Goal: Task Accomplishment & Management: Manage account settings

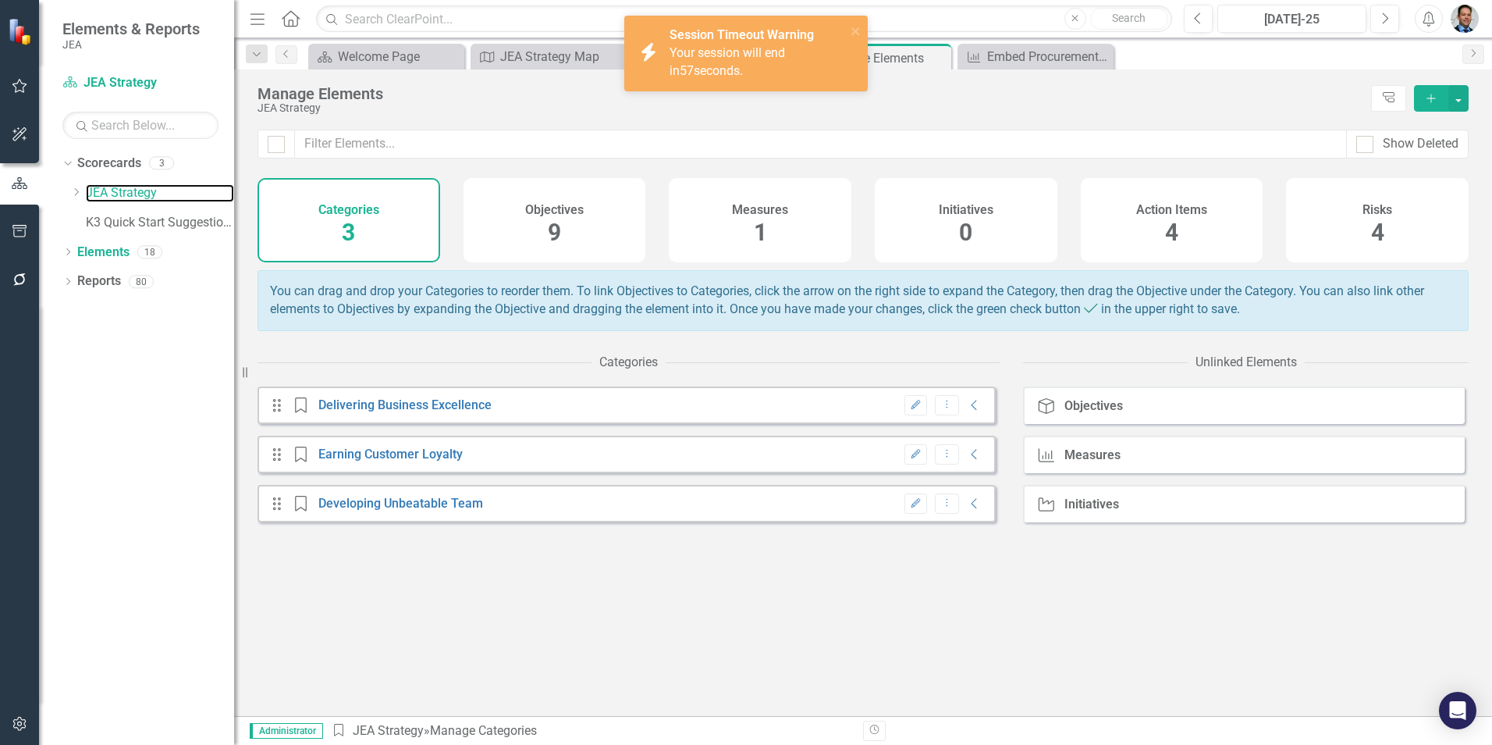
click at [118, 200] on link "JEA Strategy" at bounding box center [160, 193] width 148 height 18
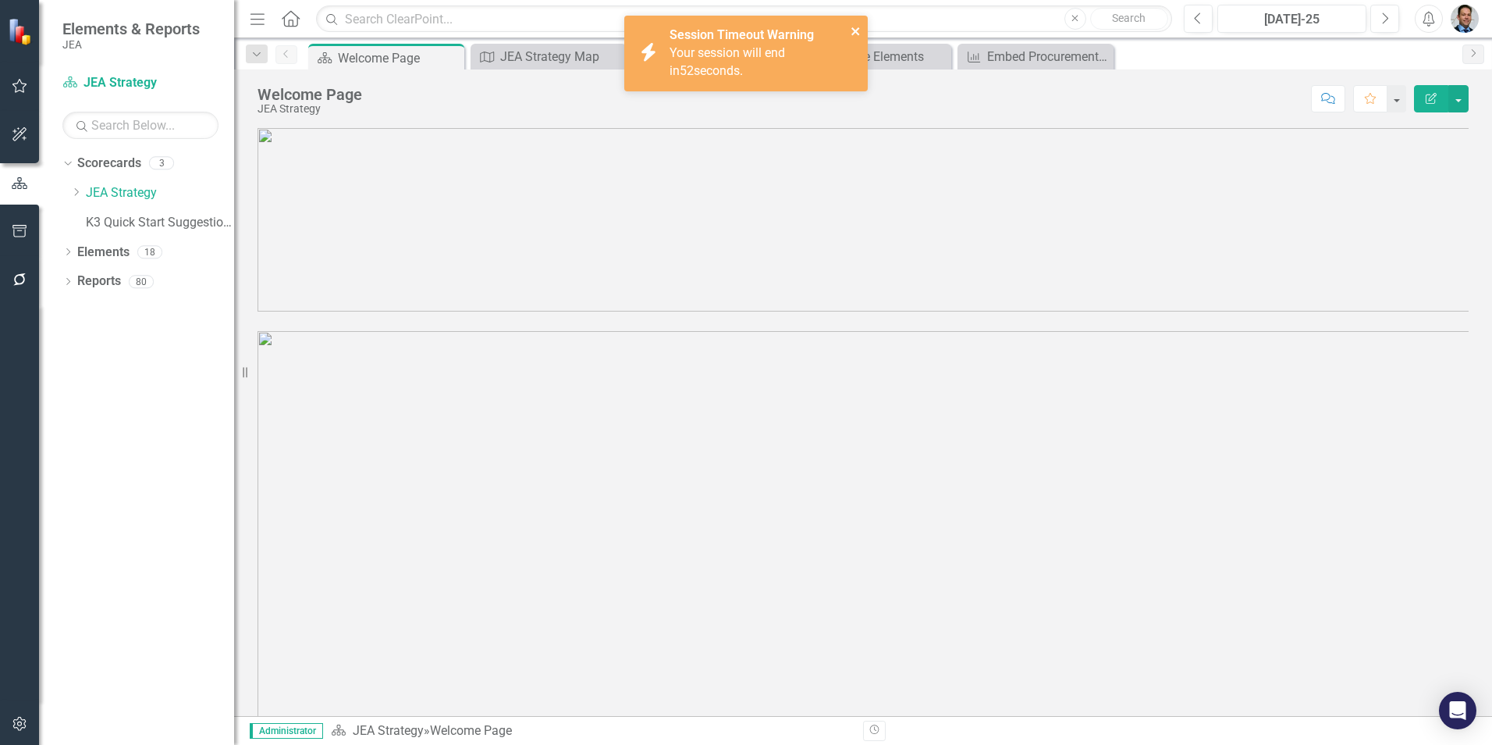
click at [859, 31] on icon "close" at bounding box center [856, 31] width 11 height 12
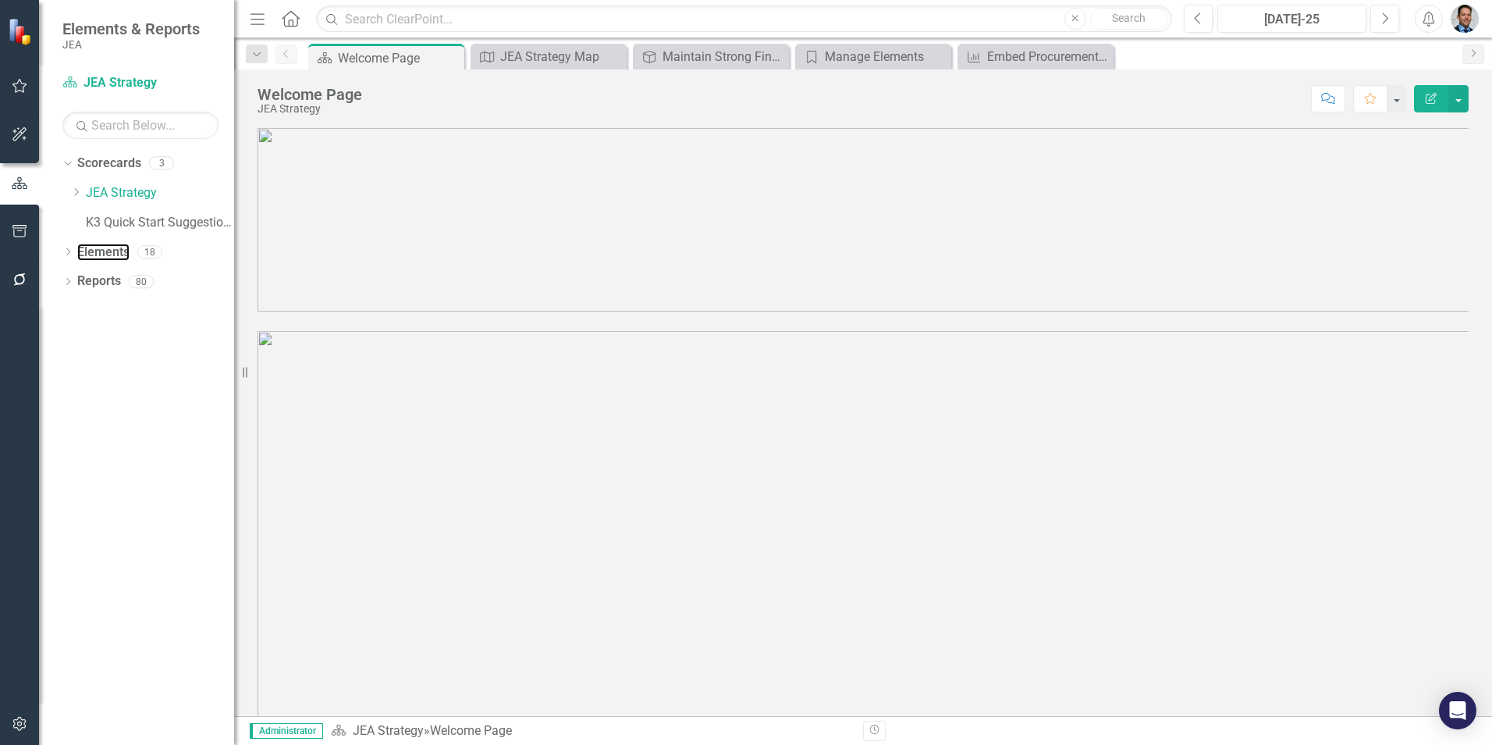
click at [89, 253] on link "Elements" at bounding box center [103, 253] width 52 height 18
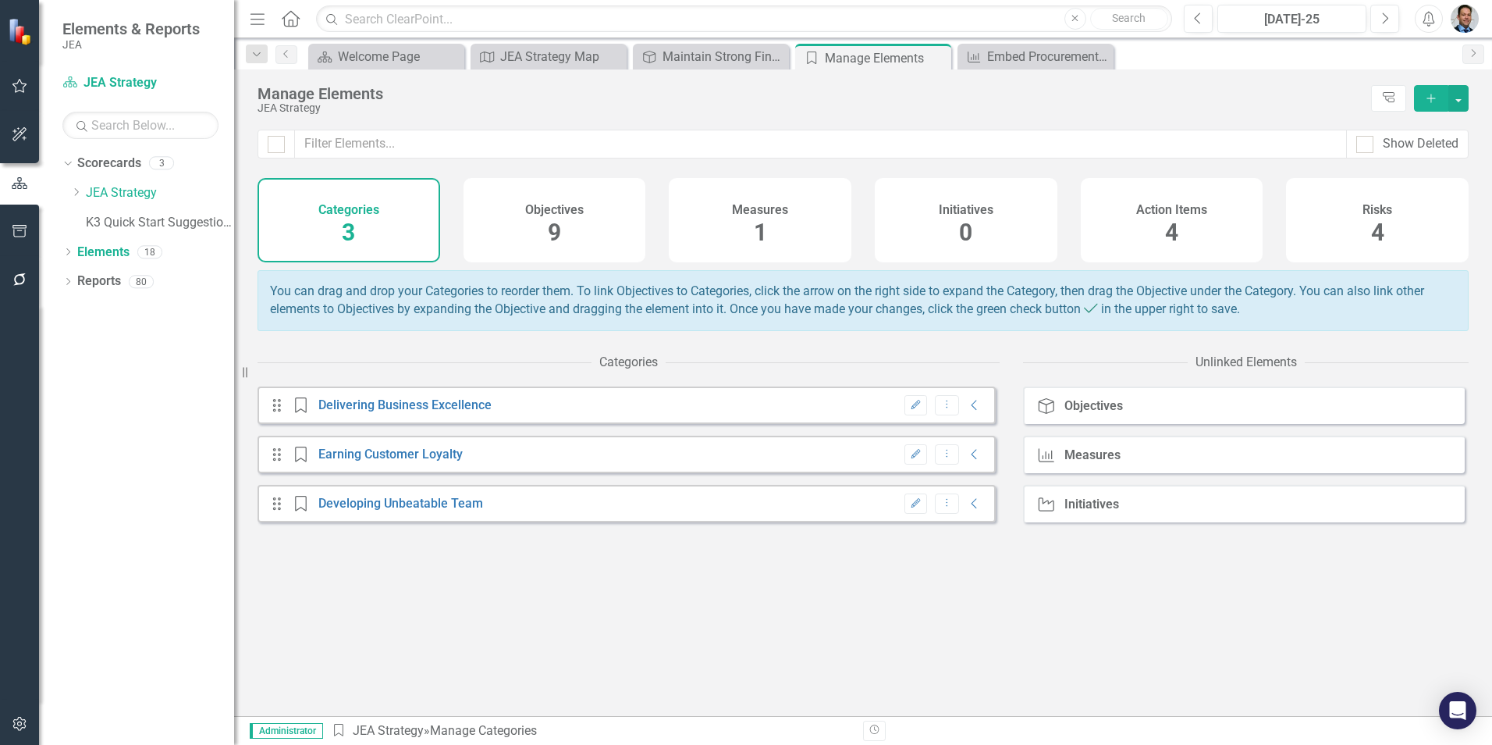
click at [973, 238] on div "Initiatives 0" at bounding box center [966, 220] width 183 height 84
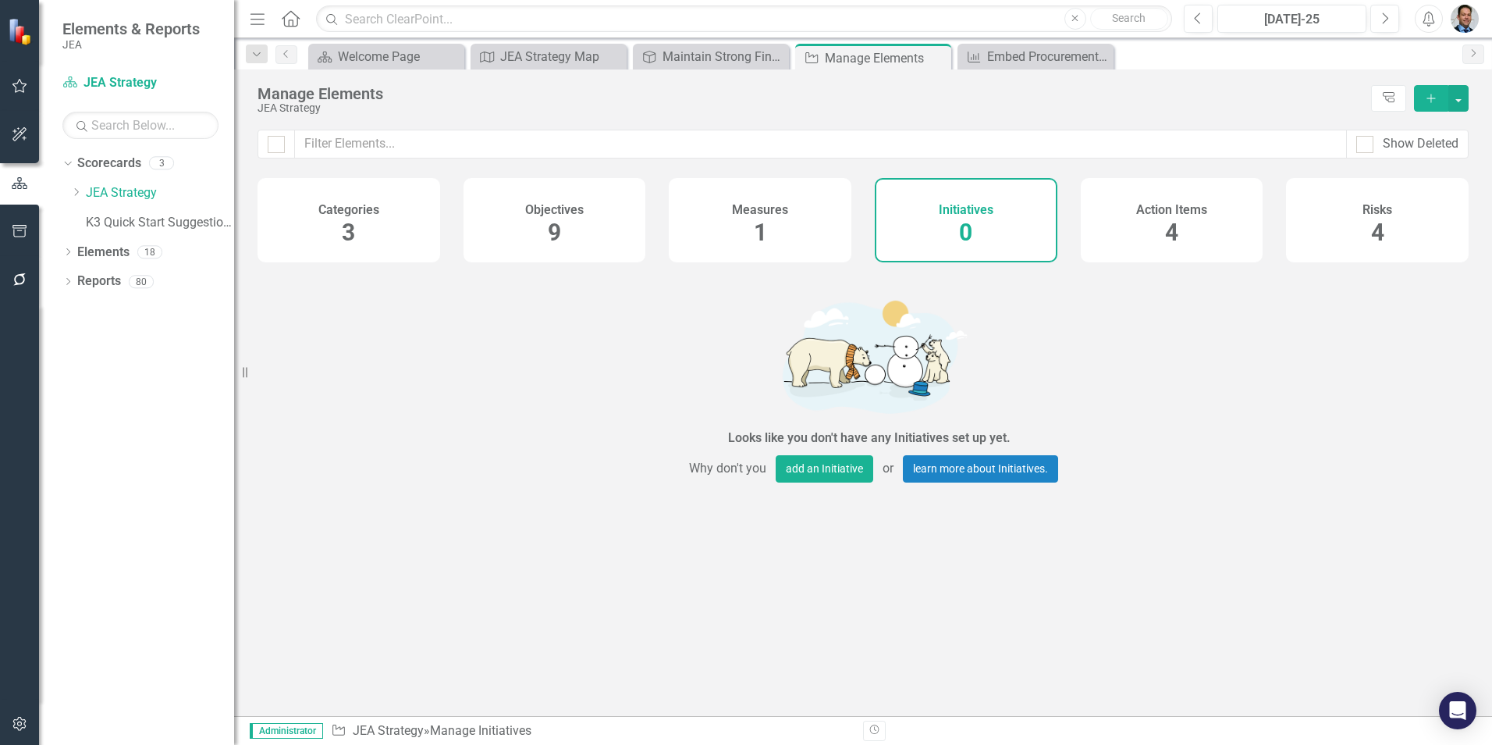
click at [763, 226] on span "1" at bounding box center [760, 232] width 13 height 27
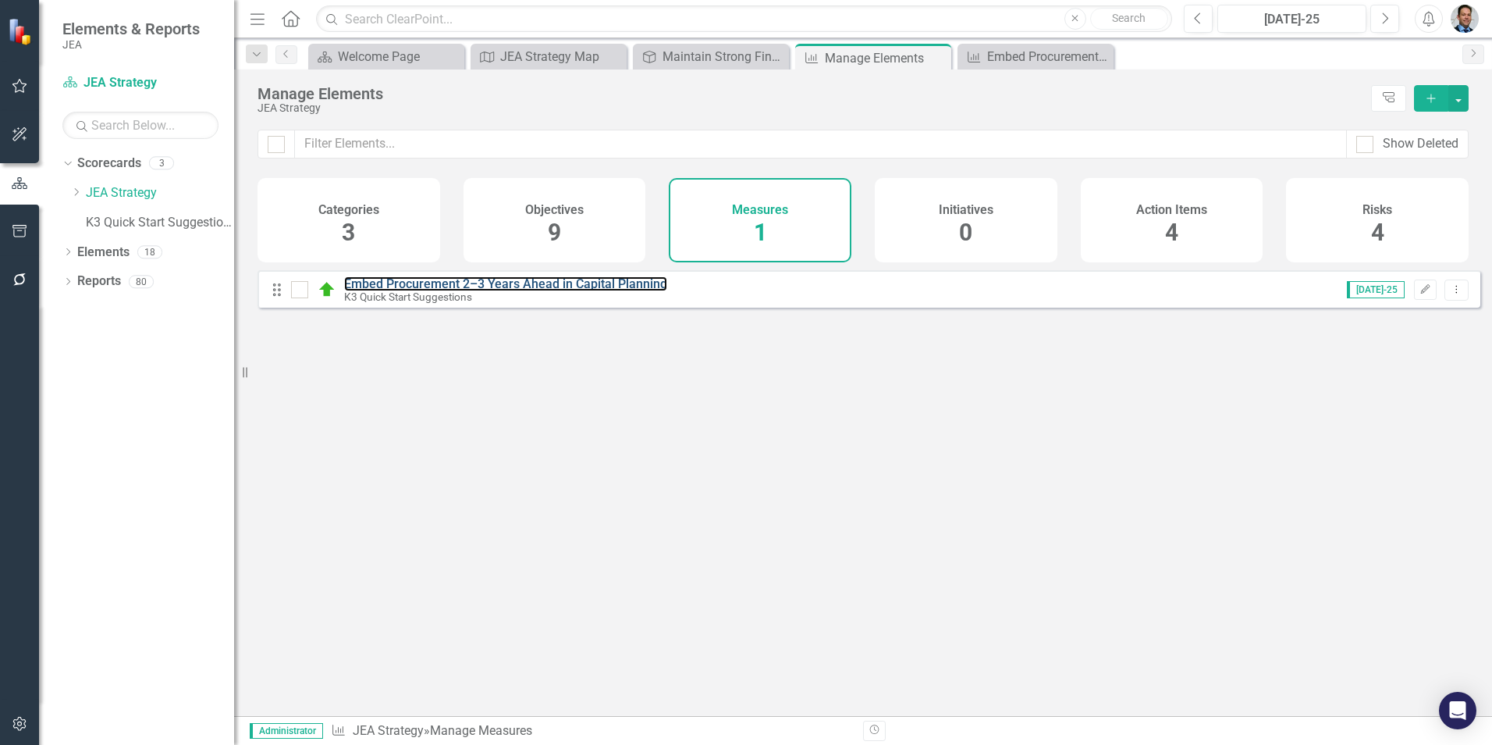
click at [593, 291] on link "Embed Procurement 2–3 Years Ahead in Capital Planning" at bounding box center [505, 283] width 323 height 15
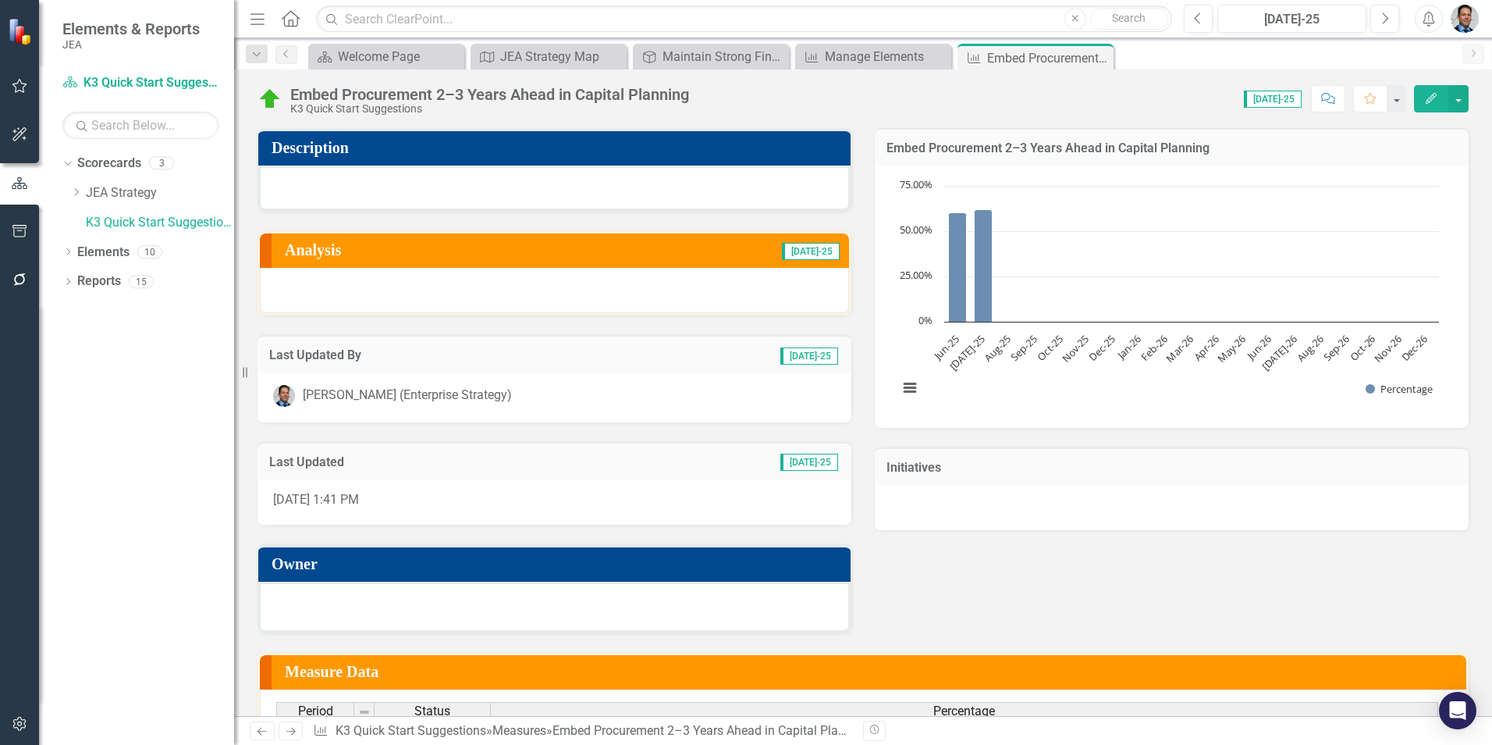
click at [1122, 463] on h3 "Initiatives" at bounding box center [1172, 467] width 571 height 14
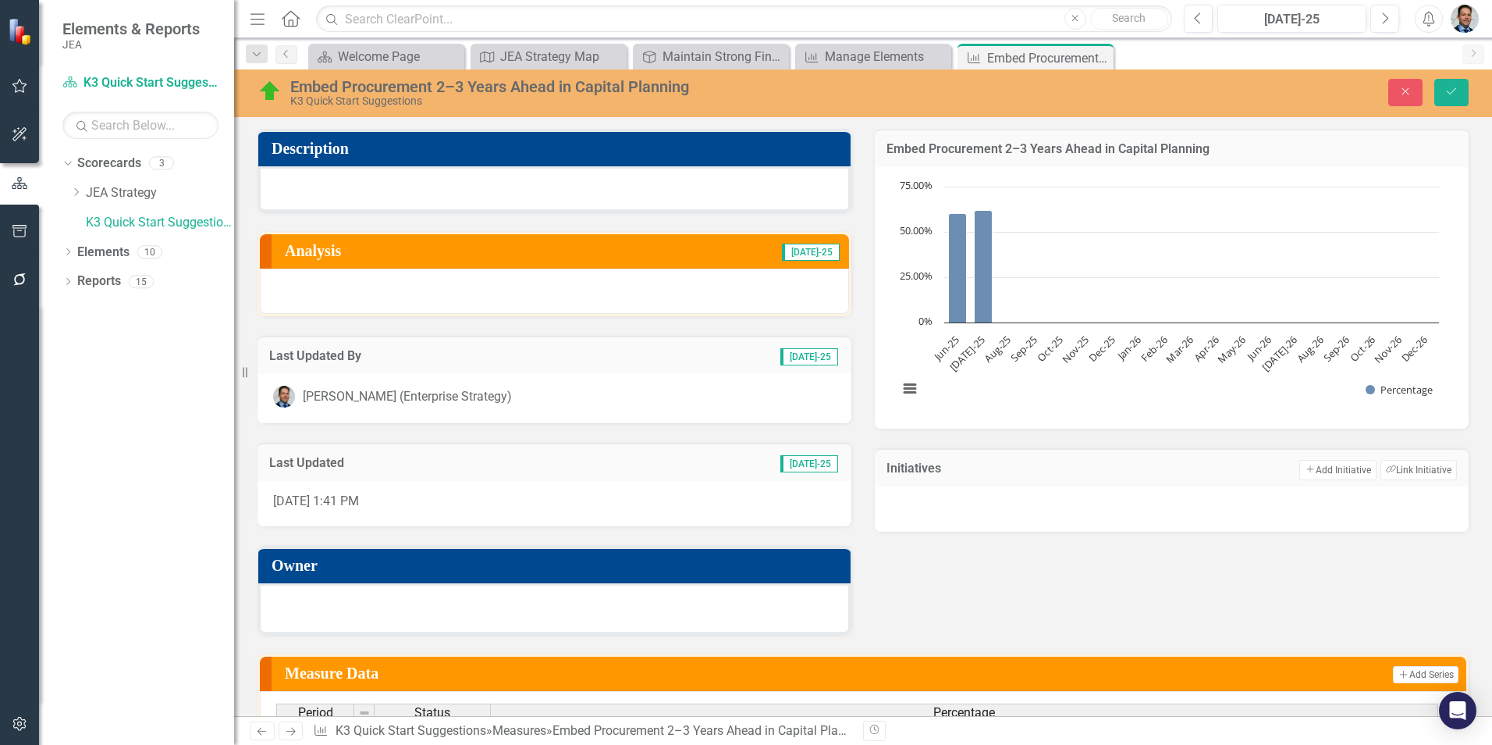
drag, startPoint x: 1136, startPoint y: 524, endPoint x: 1135, endPoint y: 547, distance: 22.7
click at [1136, 550] on div "Description Analysis Jul-25 Last Updated By Jul-25 Christopher Barrett (Enterpr…" at bounding box center [863, 371] width 1235 height 524
drag, startPoint x: 1126, startPoint y: 463, endPoint x: 1121, endPoint y: 513, distance: 50.2
click at [1122, 512] on div "Initiatives Add Add Initiative Link Tag Link Initiative" at bounding box center [1172, 490] width 594 height 84
drag, startPoint x: 869, startPoint y: 527, endPoint x: 880, endPoint y: 546, distance: 21.7
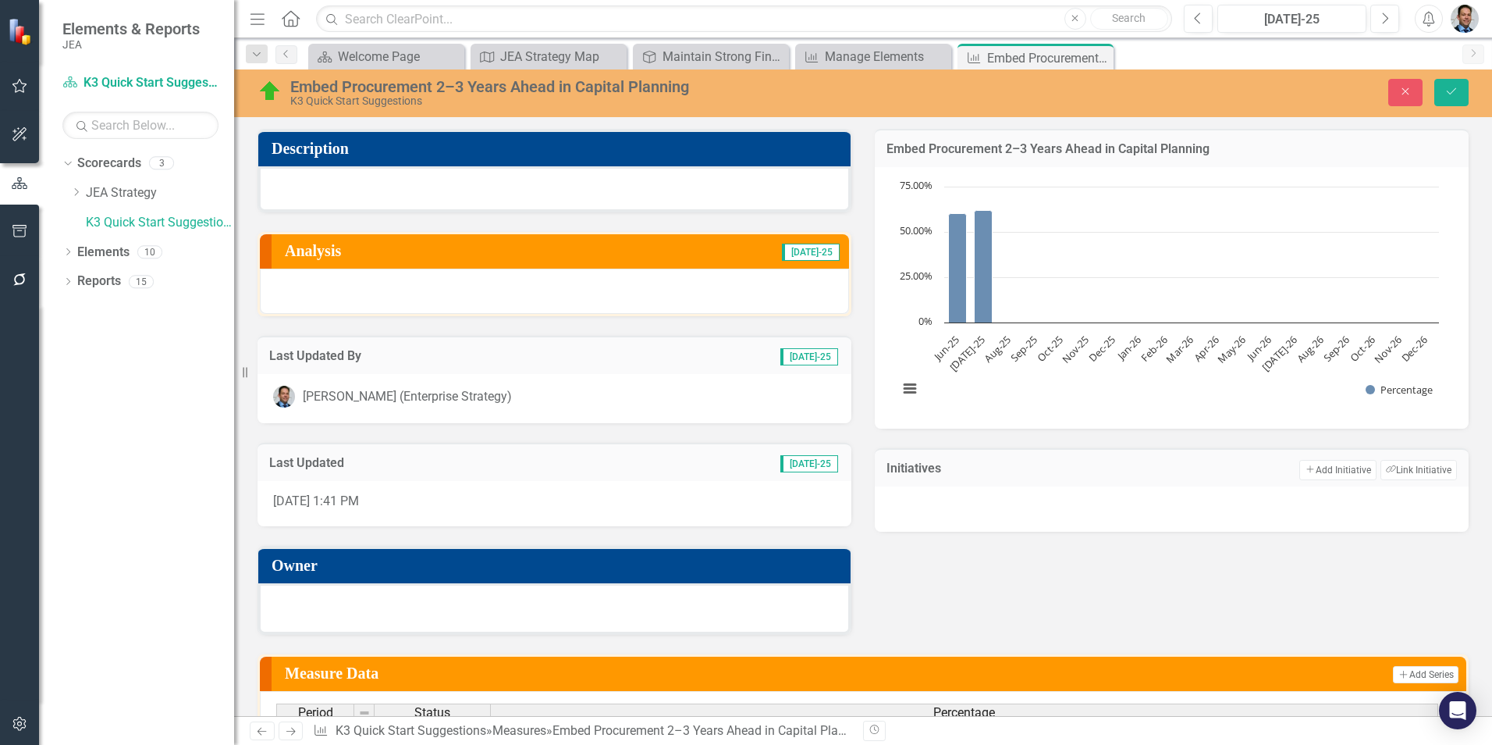
click at [880, 546] on div "Description Analysis Jul-25 Last Updated By Jul-25 Christopher Barrett (Enterpr…" at bounding box center [863, 371] width 1235 height 524
drag, startPoint x: 1116, startPoint y: 531, endPoint x: 1110, endPoint y: 648, distance: 117.2
click at [1110, 648] on div "Description Analysis Jul-25 Last Updated By Jul-25 Christopher Barrett (Enterpr…" at bounding box center [863, 599] width 1211 height 980
drag, startPoint x: 1438, startPoint y: 528, endPoint x: 1443, endPoint y: 551, distance: 23.3
click at [1452, 551] on div "Description Analysis Jul-25 Last Updated By Jul-25 Christopher Barrett (Enterpr…" at bounding box center [863, 371] width 1235 height 524
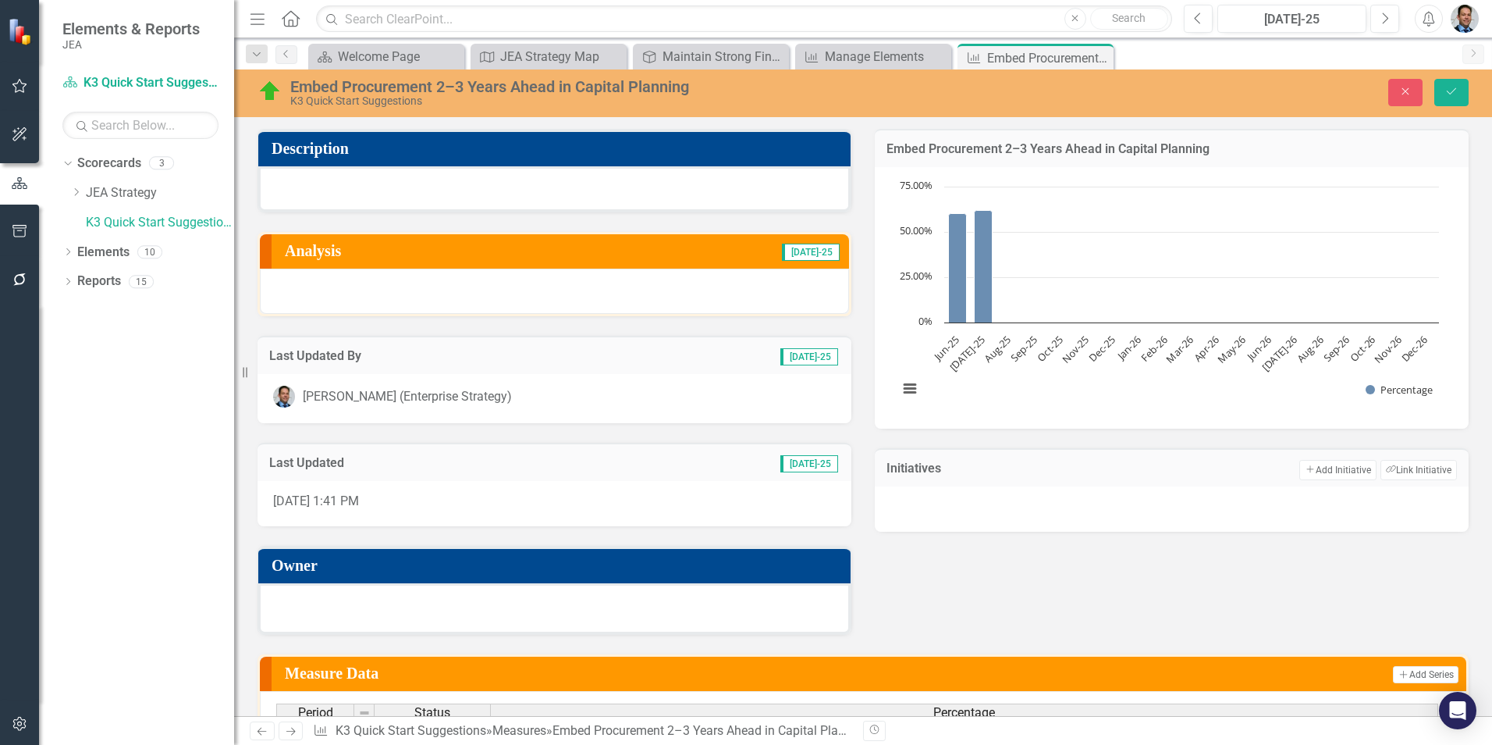
click at [991, 461] on h3 "Initiatives" at bounding box center [960, 468] width 147 height 14
click at [983, 532] on div at bounding box center [1172, 508] width 594 height 45
click at [1461, 96] on button "Save" at bounding box center [1452, 92] width 34 height 27
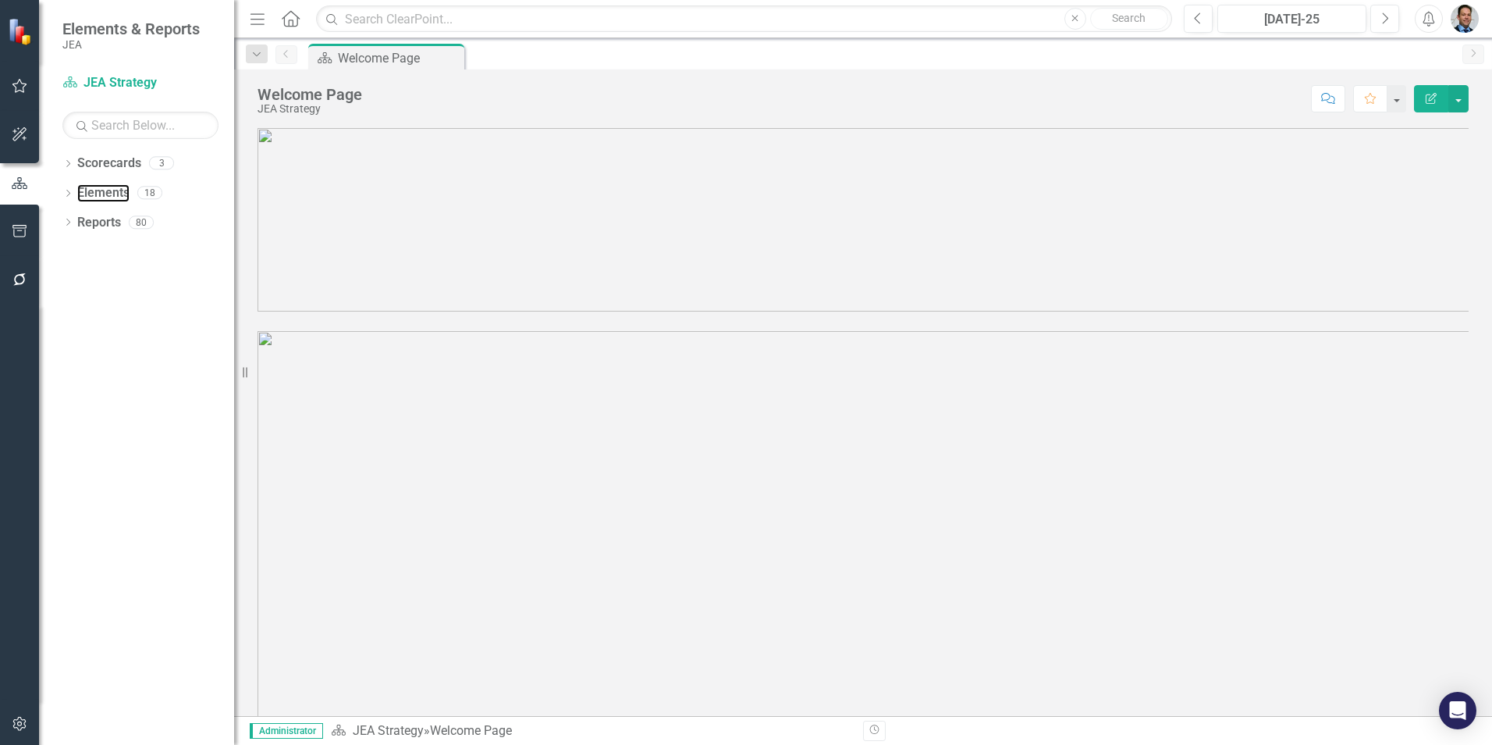
click at [99, 191] on link "Elements" at bounding box center [103, 193] width 52 height 18
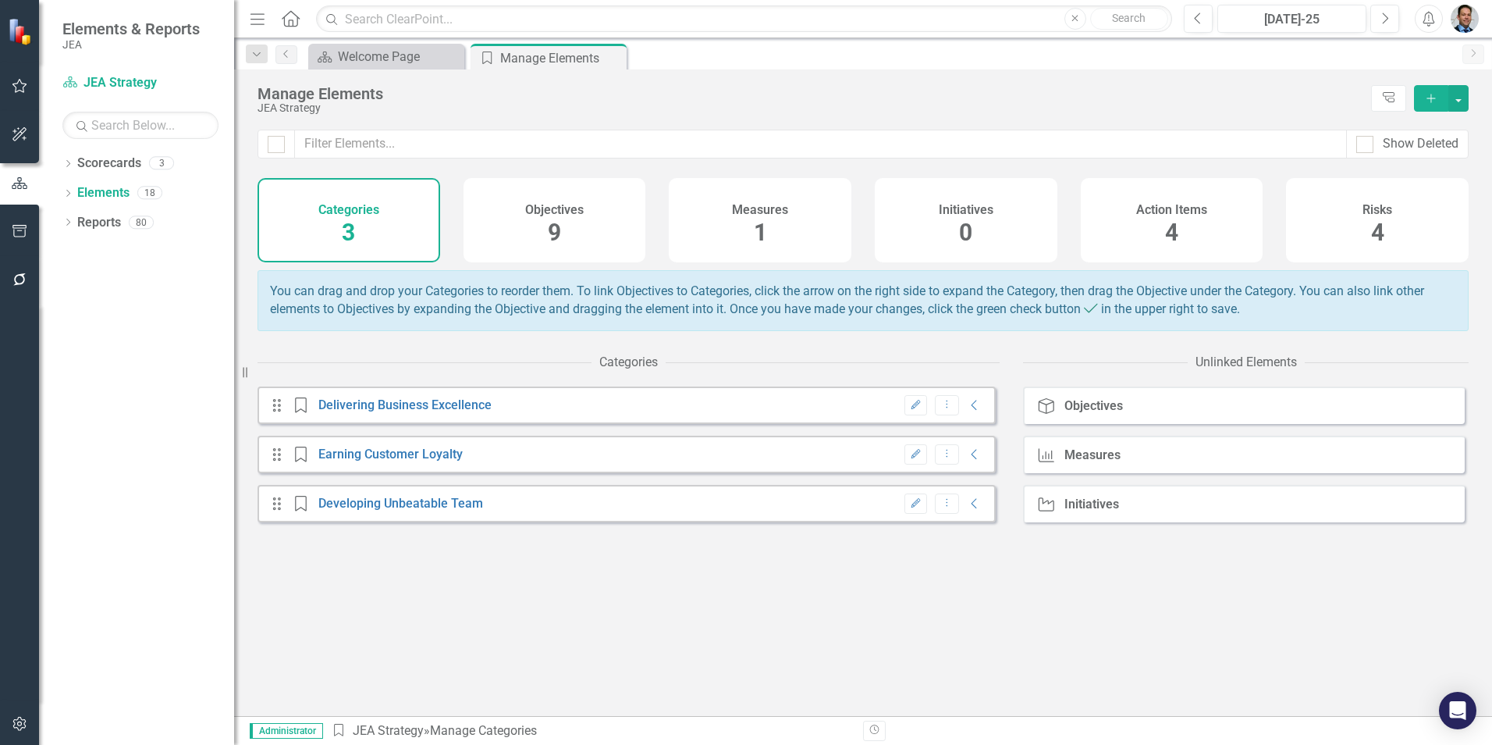
click at [752, 228] on div "Measures 1" at bounding box center [760, 220] width 183 height 84
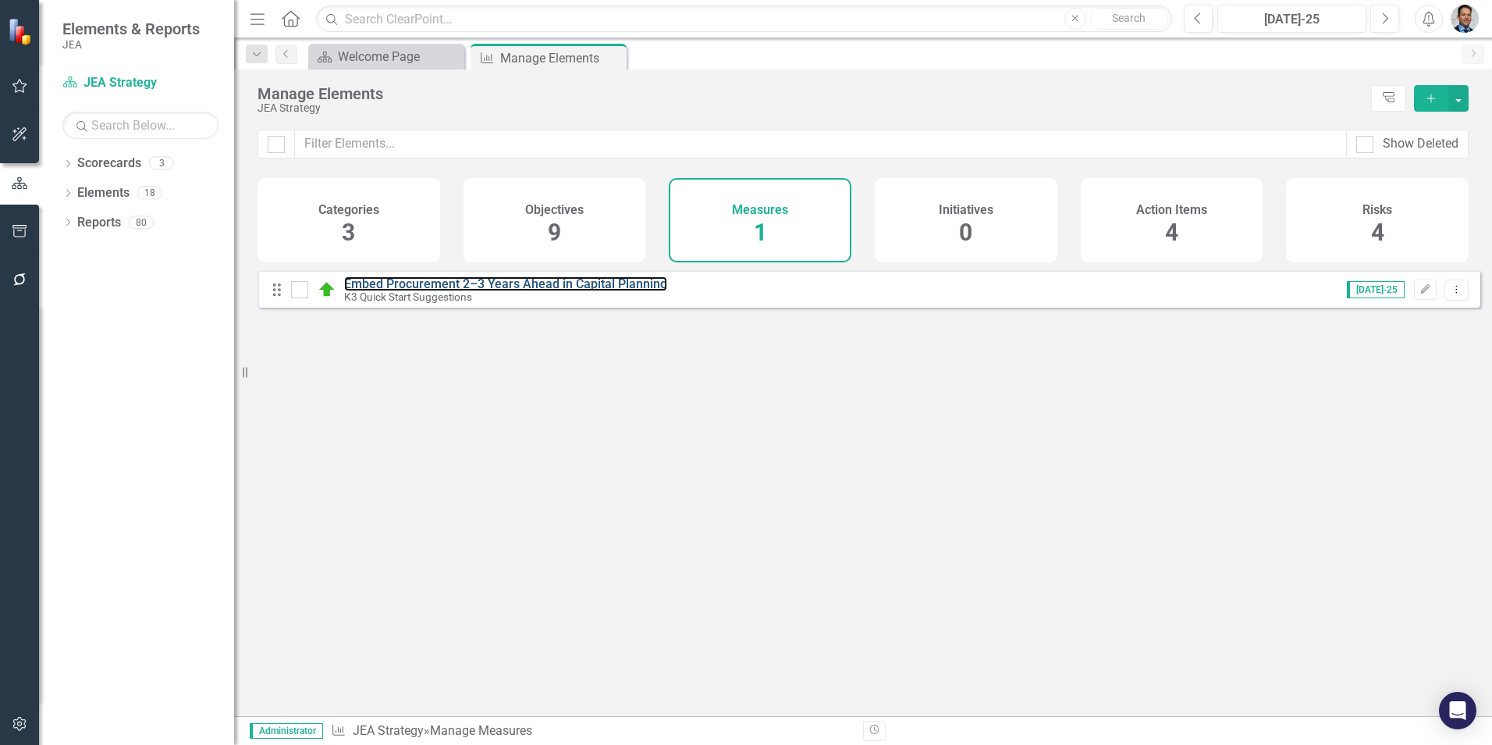
click at [578, 290] on link "Embed Procurement 2–3 Years Ahead in Capital Planning" at bounding box center [505, 283] width 323 height 15
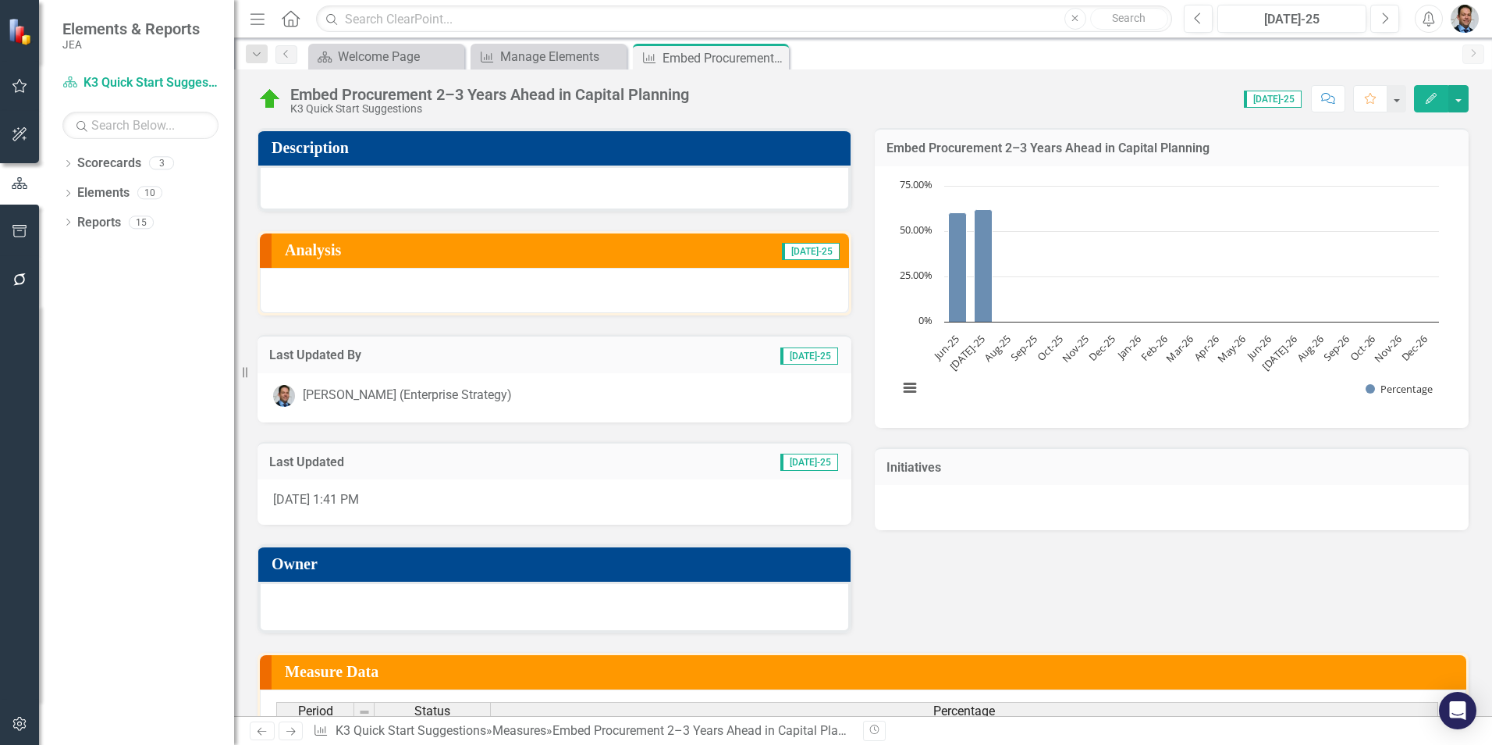
drag, startPoint x: 1093, startPoint y: 518, endPoint x: 1094, endPoint y: 560, distance: 41.4
click at [1094, 560] on div "Description Analysis [DATE]-25 Last Updated By [DATE]-25 [PERSON_NAME] (Enterpr…" at bounding box center [863, 370] width 1235 height 524
drag, startPoint x: 1172, startPoint y: 525, endPoint x: 1160, endPoint y: 585, distance: 60.5
click at [1163, 584] on div "Description Analysis [DATE]-25 Last Updated By [DATE]-25 [PERSON_NAME] (Enterpr…" at bounding box center [863, 370] width 1235 height 524
click at [1083, 503] on div at bounding box center [1172, 507] width 594 height 45
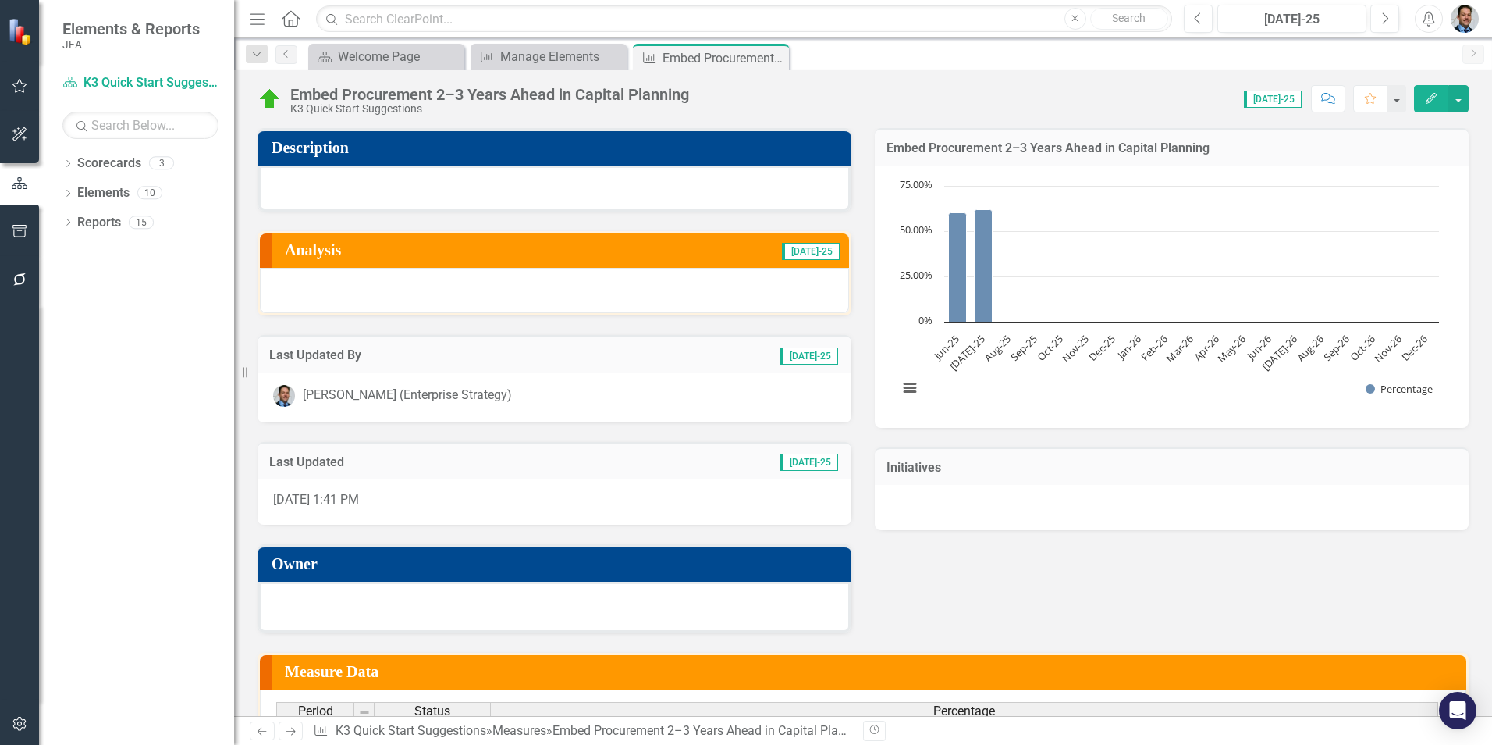
click at [1083, 503] on div at bounding box center [1172, 507] width 594 height 45
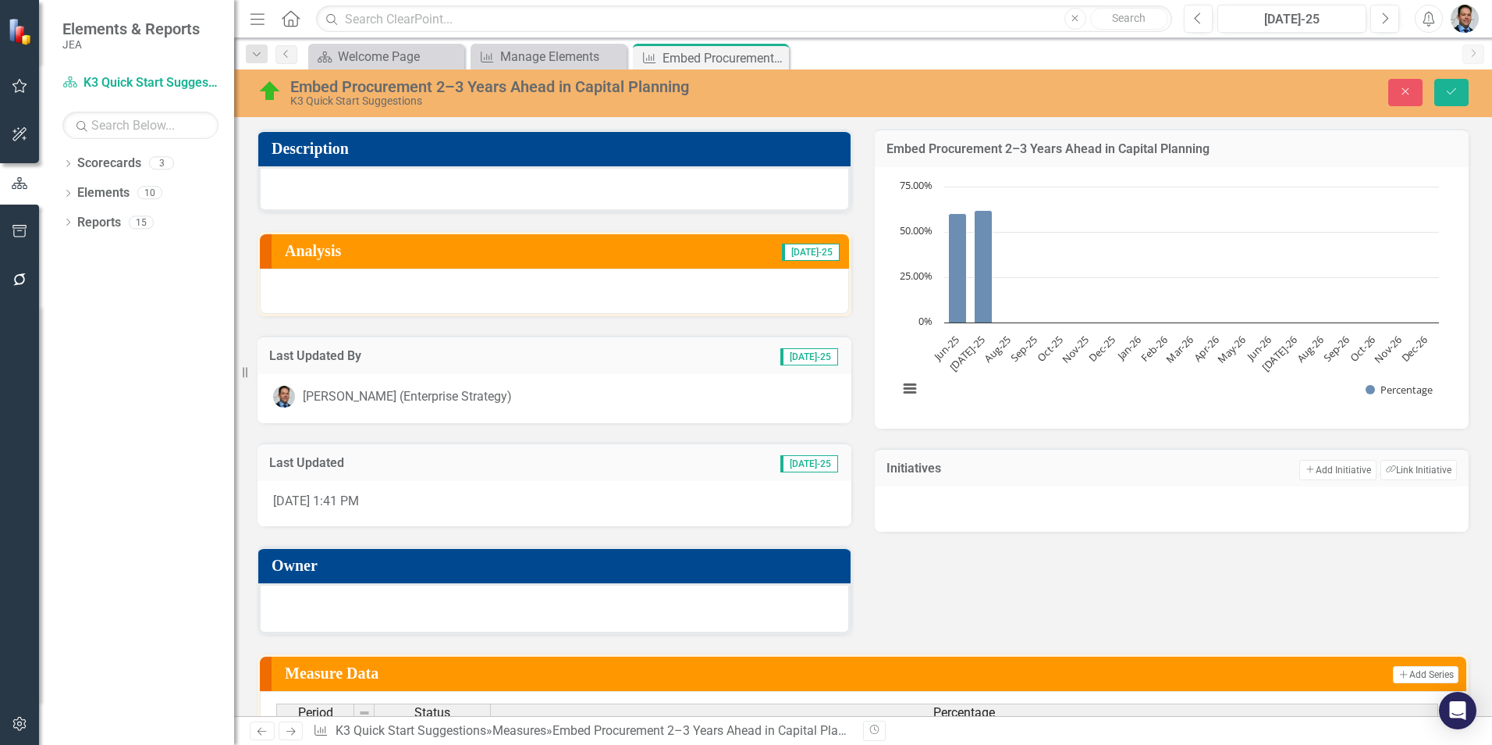
click at [1083, 503] on div at bounding box center [1172, 508] width 594 height 45
drag, startPoint x: 1099, startPoint y: 526, endPoint x: 1019, endPoint y: 557, distance: 86.2
click at [1087, 578] on div "Description Analysis [DATE]-25 Last Updated By [DATE]-25 [PERSON_NAME] (Enterpr…" at bounding box center [863, 371] width 1235 height 524
drag, startPoint x: 873, startPoint y: 524, endPoint x: 847, endPoint y: 567, distance: 49.8
click at [847, 567] on div "Description Analysis [DATE]-25 Last Updated By [DATE]-25 [PERSON_NAME] (Enterpr…" at bounding box center [863, 371] width 1235 height 524
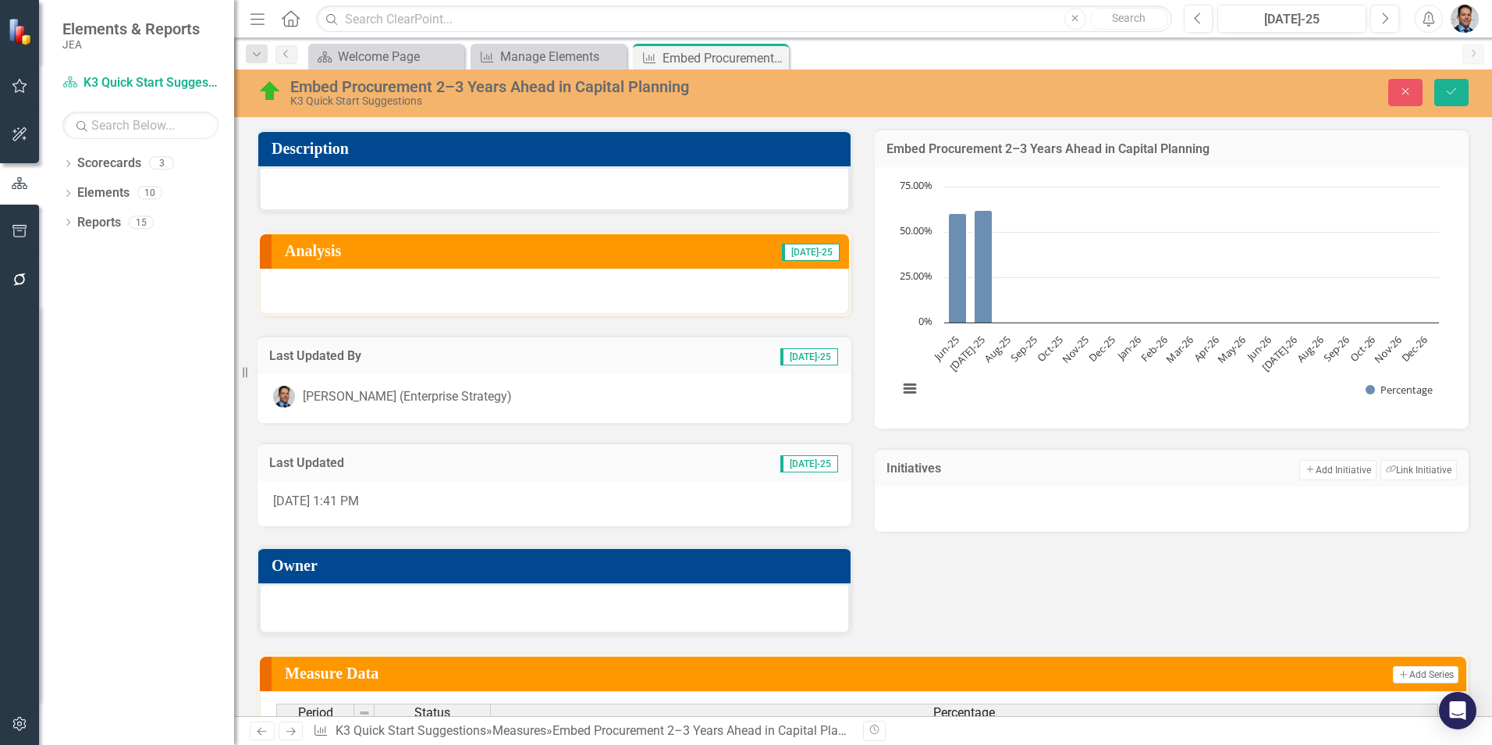
drag, startPoint x: 1412, startPoint y: 532, endPoint x: 1413, endPoint y: 629, distance: 97.6
click at [1413, 614] on div "Description Analysis [DATE]-25 Last Updated By [DATE]-25 [PERSON_NAME] (Enterpr…" at bounding box center [863, 371] width 1235 height 524
click at [1449, 87] on icon "Save" at bounding box center [1452, 91] width 14 height 11
